Goal: Task Accomplishment & Management: Manage account settings

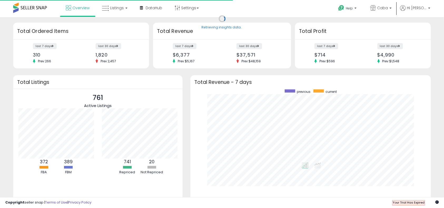
scroll to position [100, 230]
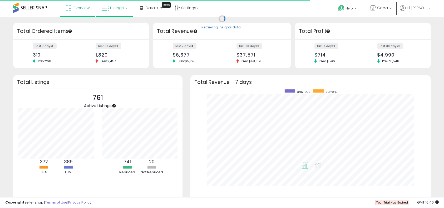
click at [123, 7] on link "Listings" at bounding box center [114, 8] width 33 height 16
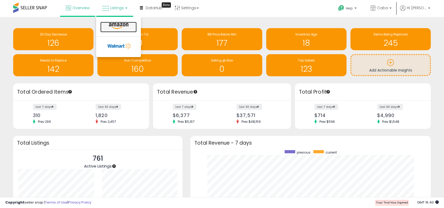
click at [112, 27] on icon at bounding box center [118, 26] width 23 height 7
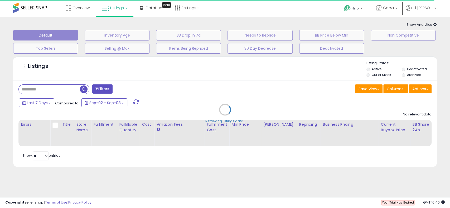
click at [246, 6] on div "Overview Listings DataHub Beta" at bounding box center [144, 11] width 297 height 22
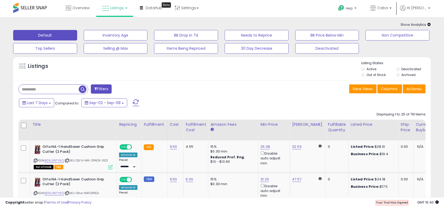
click at [246, 6] on div "Overview Listings DataHub Beta" at bounding box center [142, 11] width 293 height 22
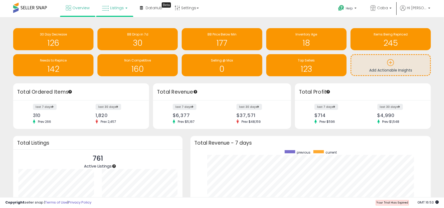
click at [110, 11] on link "Listings" at bounding box center [114, 8] width 33 height 16
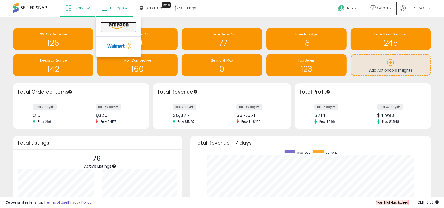
click at [117, 28] on icon at bounding box center [118, 26] width 23 height 7
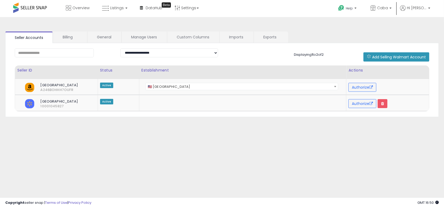
click at [352, 131] on div "**********" at bounding box center [222, 131] width 439 height 219
click at [350, 130] on div "**********" at bounding box center [222, 131] width 439 height 219
click at [380, 9] on span "Caba" at bounding box center [382, 7] width 11 height 5
click at [405, 8] on icon at bounding box center [403, 8] width 6 height 6
click at [275, 141] on div "**********" at bounding box center [222, 131] width 439 height 219
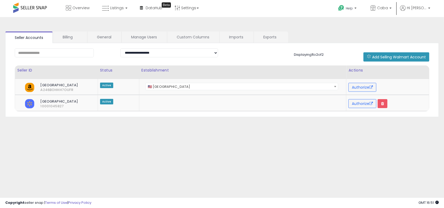
click at [276, 140] on div "**********" at bounding box center [222, 131] width 439 height 219
click at [73, 35] on link "Billing" at bounding box center [69, 37] width 33 height 11
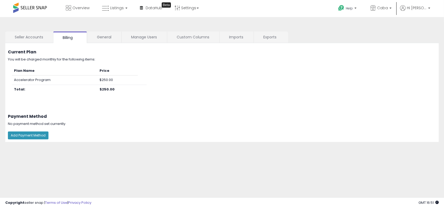
click at [123, 77] on td "$250.00" at bounding box center [117, 80] width 40 height 9
click at [19, 133] on button "Add Payment Method" at bounding box center [28, 136] width 41 height 8
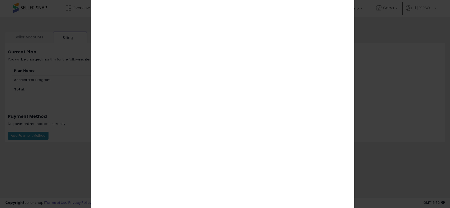
scroll to position [26, 0]
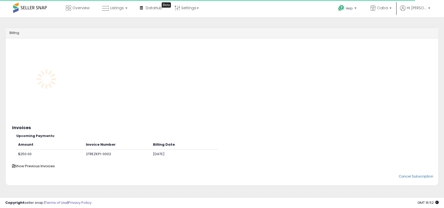
click at [251, 17] on div "Billing Something went wrong when fetching customer data, please contact suppor…" at bounding box center [222, 135] width 444 height 237
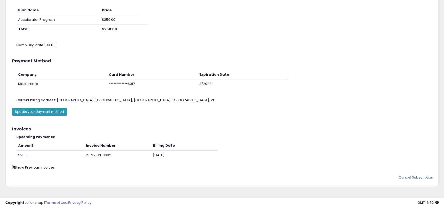
scroll to position [65, 0]
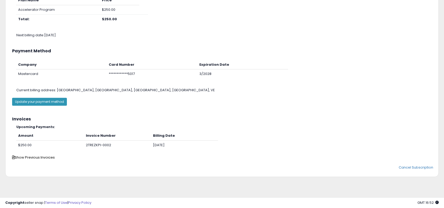
click at [262, 144] on div "Amount Invoice Number Billing Date $250.00 2TREZKPI-0002 2025-10-15" at bounding box center [222, 143] width 428 height 24
click at [47, 156] on span "Show Previous Invoices" at bounding box center [33, 157] width 43 height 5
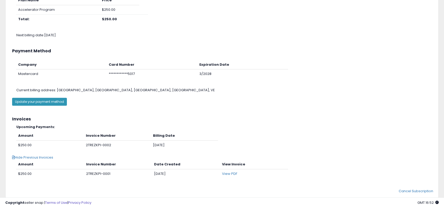
click at [42, 180] on div "Amount Invoice Number Date Created View Invoice $250.00 2TREZKPI-0001 2025-09-1…" at bounding box center [152, 172] width 280 height 24
drag, startPoint x: 147, startPoint y: 173, endPoint x: 177, endPoint y: 173, distance: 30.0
click at [177, 173] on tr "$250.00 2TREZKPI-0001 2025-09-15 View PDF" at bounding box center [152, 173] width 272 height 9
click at [177, 173] on td "2025-09-15" at bounding box center [186, 173] width 68 height 9
drag, startPoint x: 177, startPoint y: 173, endPoint x: 148, endPoint y: 174, distance: 29.0
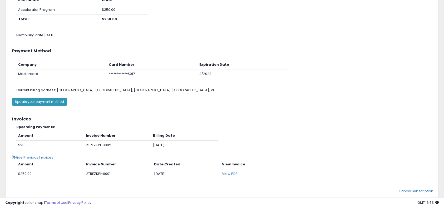
click at [148, 174] on tr "$250.00 2TREZKPI-0001 2025-09-15 View PDF" at bounding box center [152, 173] width 272 height 9
click at [148, 174] on td "2TREZKPI-0001" at bounding box center [118, 173] width 68 height 9
click at [22, 155] on span "Hide Previous Invoices" at bounding box center [32, 157] width 41 height 5
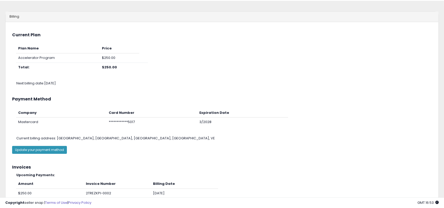
scroll to position [0, 0]
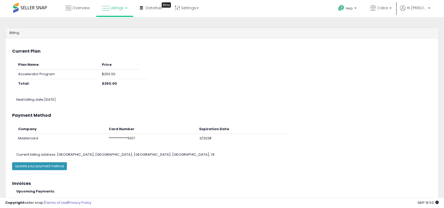
click at [112, 4] on link "Listings" at bounding box center [114, 8] width 33 height 16
click at [113, 24] on icon at bounding box center [118, 26] width 23 height 7
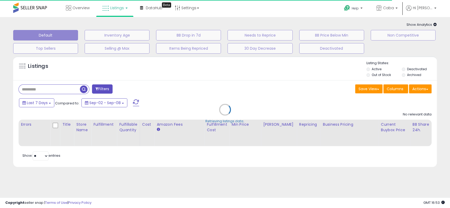
click at [212, 14] on div "Overview Listings DataHub Beta" at bounding box center [144, 11] width 297 height 22
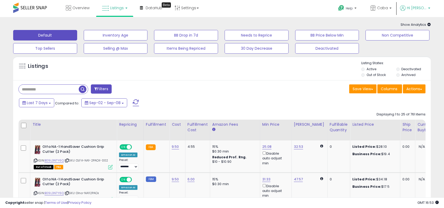
click at [415, 7] on span "Hi [PERSON_NAME]" at bounding box center [417, 7] width 20 height 5
click at [420, 57] on link "Logout" at bounding box center [419, 55] width 12 height 5
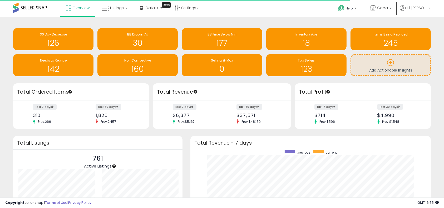
scroll to position [100, 230]
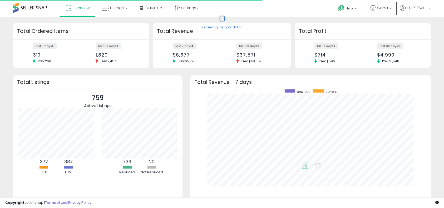
scroll to position [100, 230]
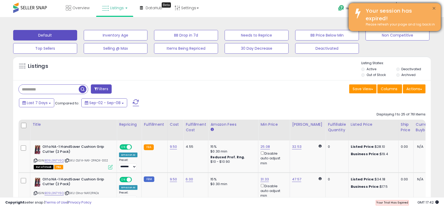
click at [433, 7] on button "×" at bounding box center [434, 8] width 4 height 7
